Goal: Find contact information: Find contact information

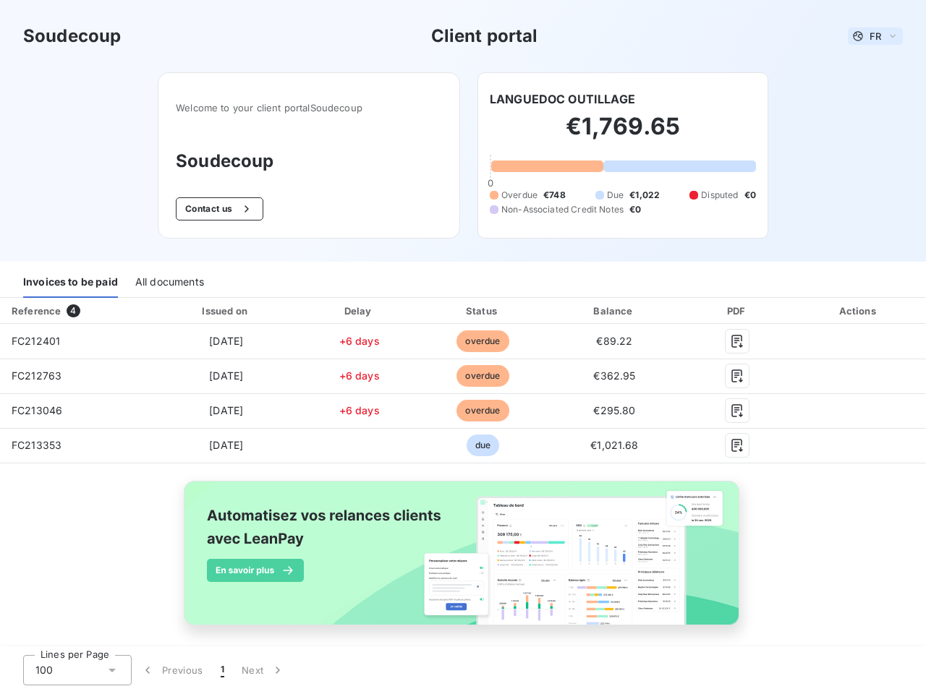
click at [869, 36] on span "FR" at bounding box center [875, 36] width 12 height 12
click at [211, 209] on button "Contact us" at bounding box center [220, 208] width 88 height 23
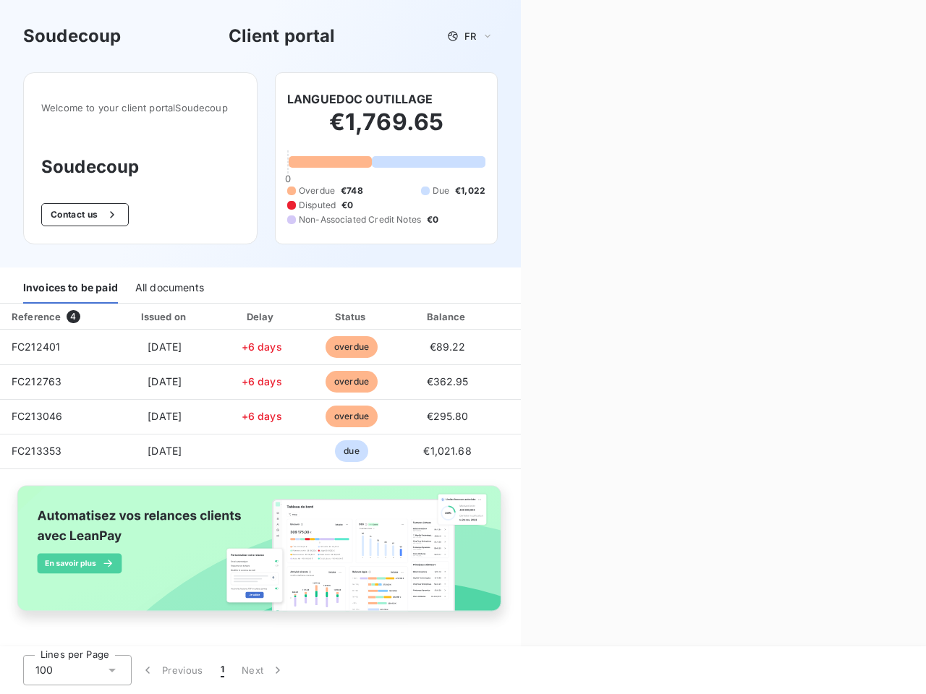
click at [556, 99] on div "Contact us Fill out the form below, and a member of our team will get back to y…" at bounding box center [723, 347] width 405 height 694
click at [70, 283] on div "Invoices to be paid" at bounding box center [70, 288] width 95 height 30
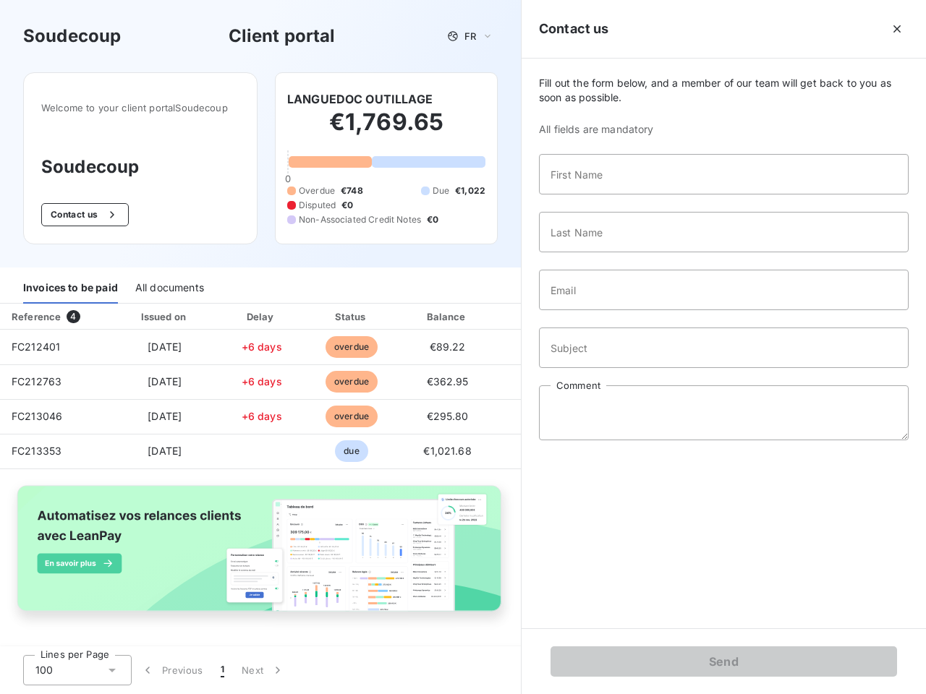
click at [169, 283] on div "All documents" at bounding box center [169, 288] width 69 height 30
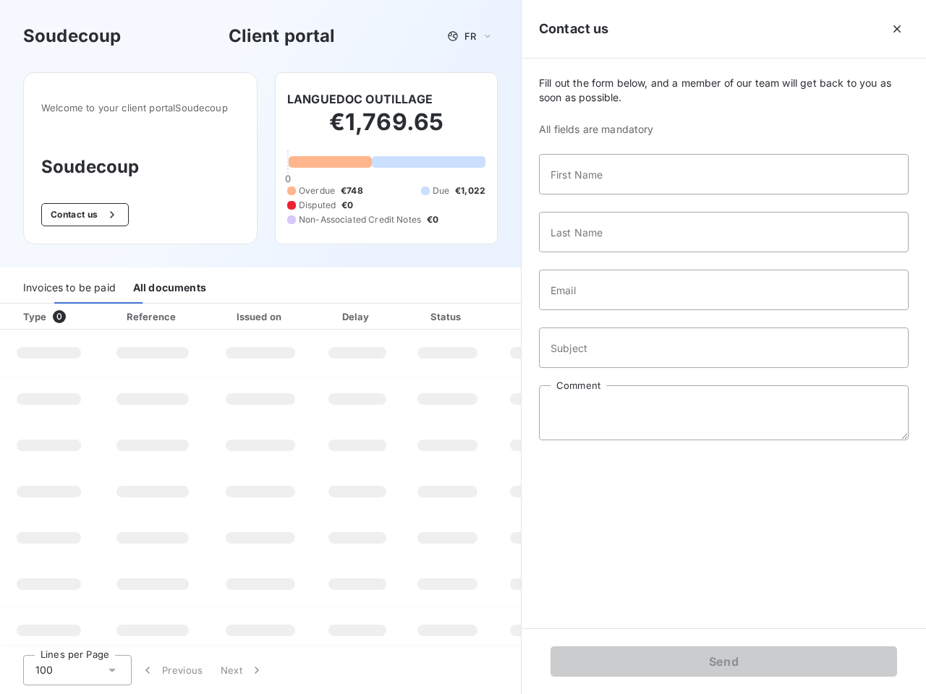
click at [75, 311] on div "Type 0" at bounding box center [54, 317] width 80 height 14
click at [223, 311] on div "Issued on" at bounding box center [260, 317] width 100 height 14
click at [354, 311] on div "Delay" at bounding box center [357, 317] width 82 height 14
click at [476, 311] on div at bounding box center [483, 317] width 14 height 14
click at [605, 311] on div "Fill out the form below, and a member of our team will get back to you as soon …" at bounding box center [724, 344] width 404 height 570
